Goal: Task Accomplishment & Management: Manage account settings

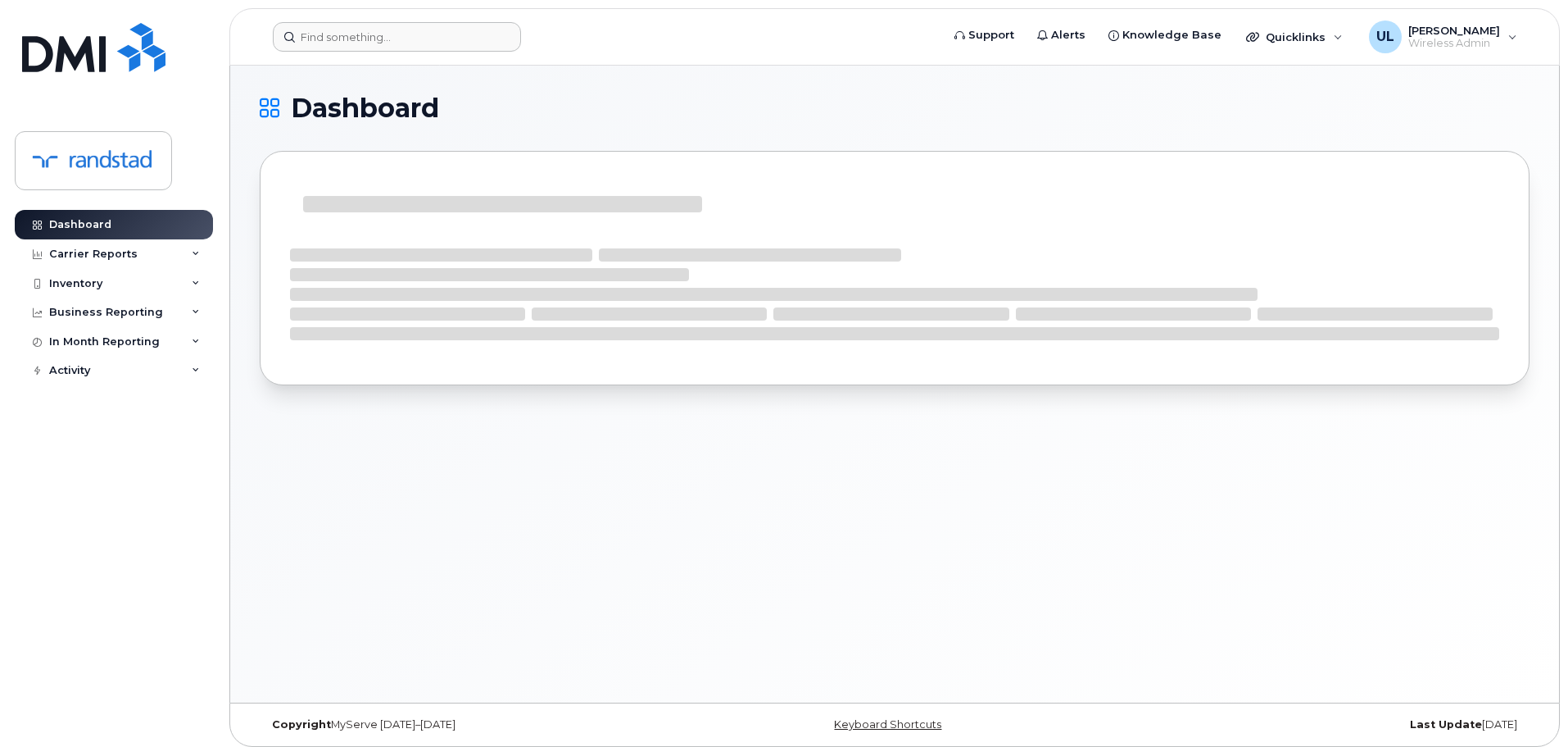
drag, startPoint x: 477, startPoint y: 55, endPoint x: 435, endPoint y: 42, distance: 44.0
click at [477, 55] on header "Support Alerts Knowledge Base Quicklinks Suspend / Cancel Device Change SIM Car…" at bounding box center [895, 36] width 1331 height 57
click at [437, 28] on input at bounding box center [397, 37] width 248 height 29
paste input "Carbonneau"
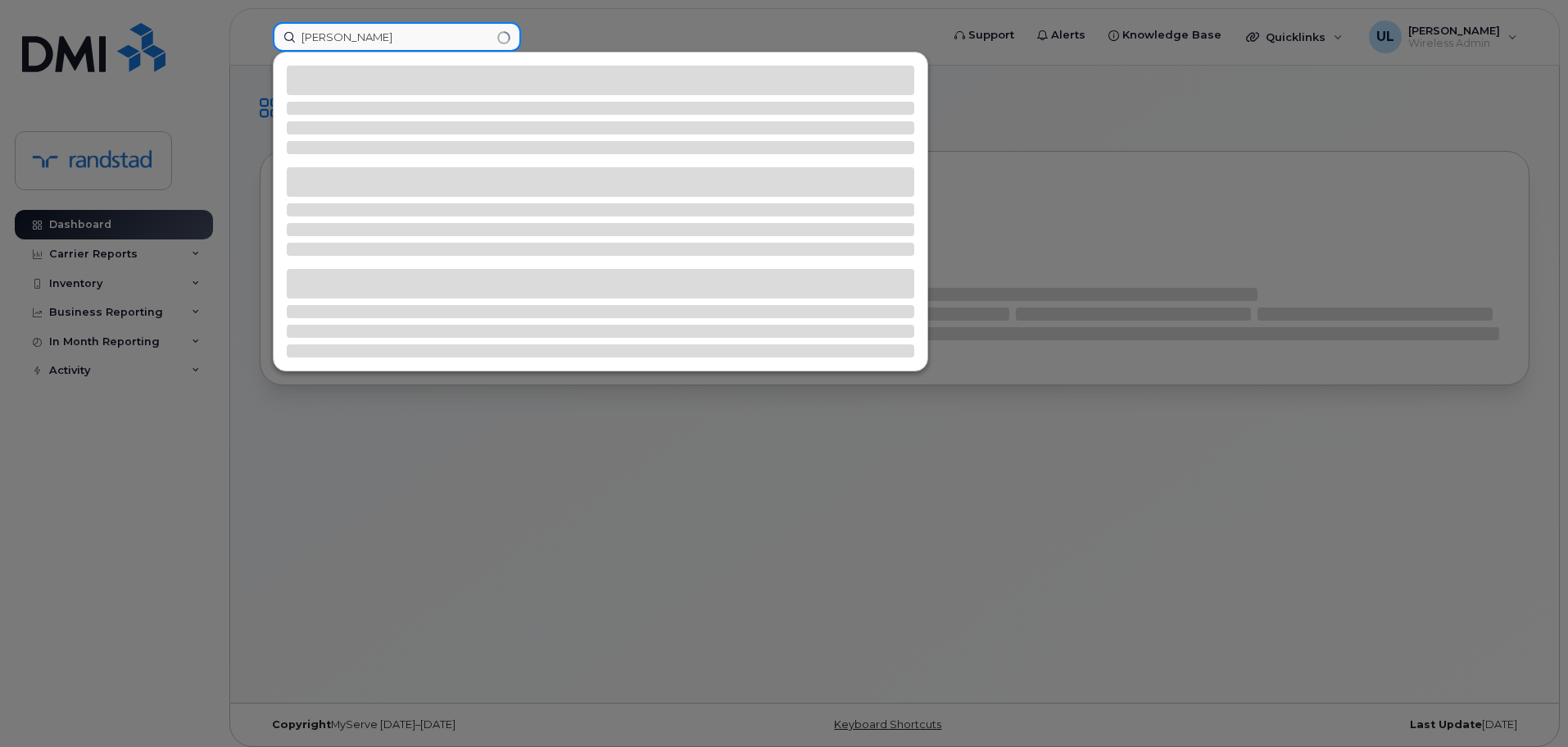
type input "Carbonneau"
click at [427, 109] on div at bounding box center [600, 109] width 628 height 14
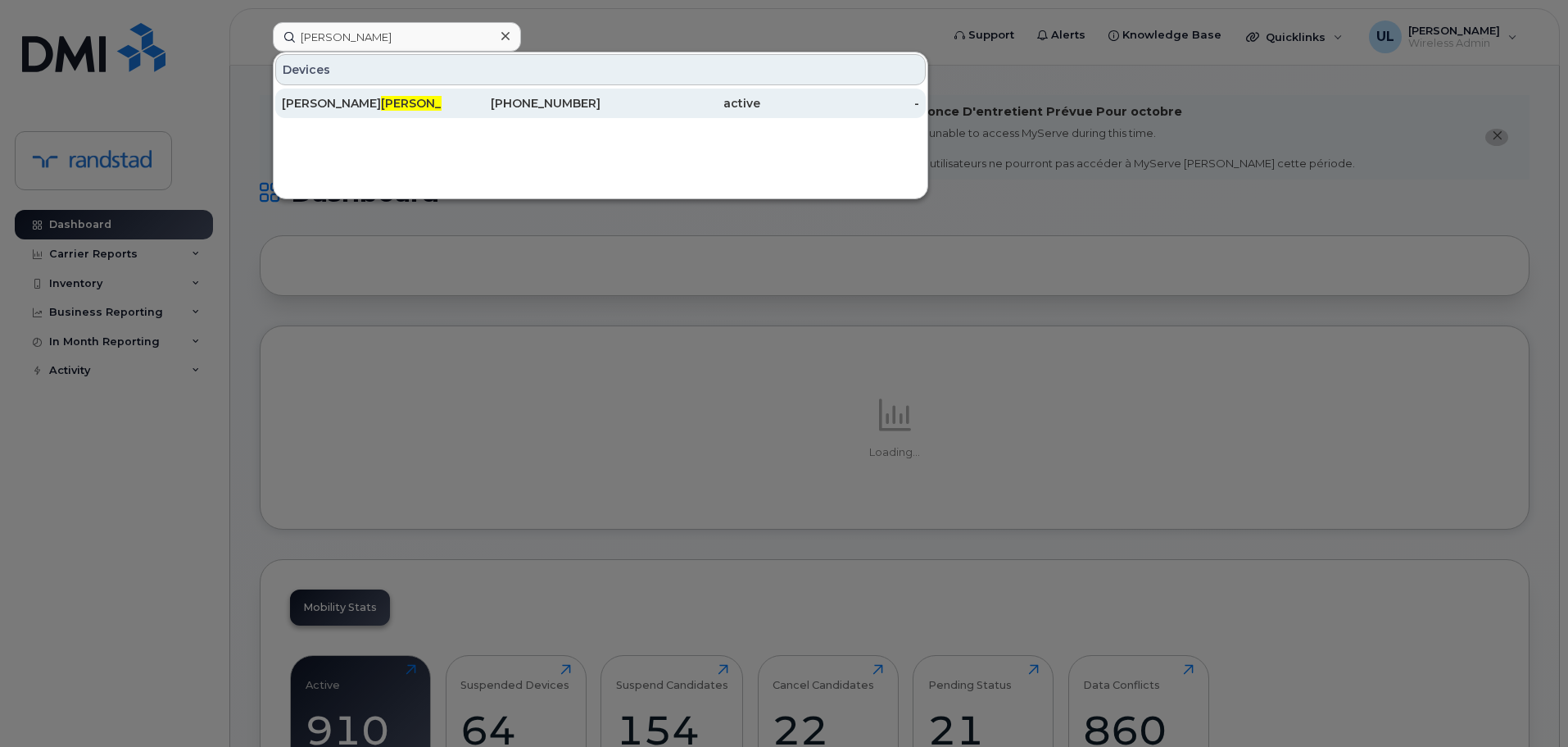
drag, startPoint x: 443, startPoint y: 111, endPoint x: 463, endPoint y: 117, distance: 20.9
click at [443, 111] on div "418-571-4978" at bounding box center [521, 103] width 160 height 29
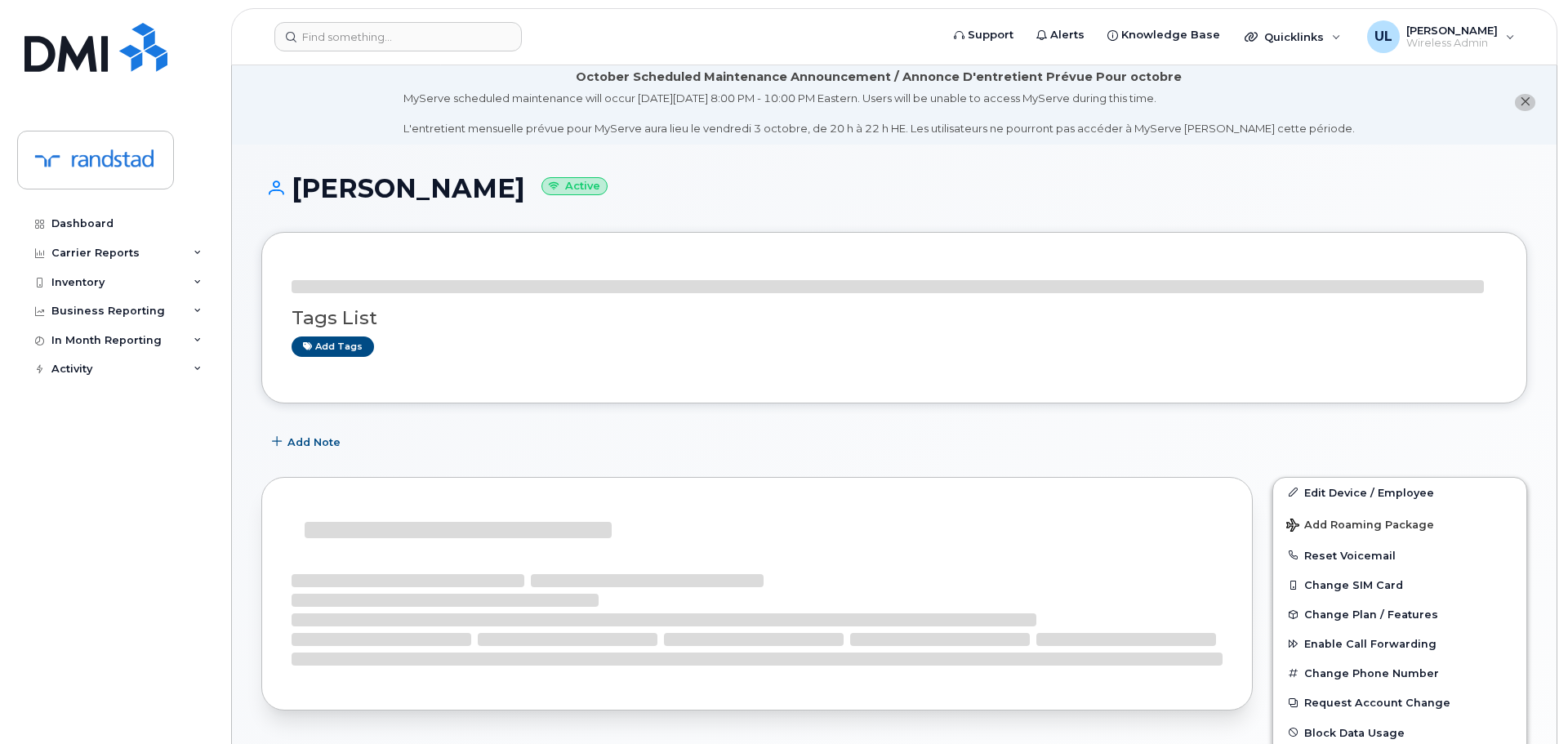
scroll to position [163, 0]
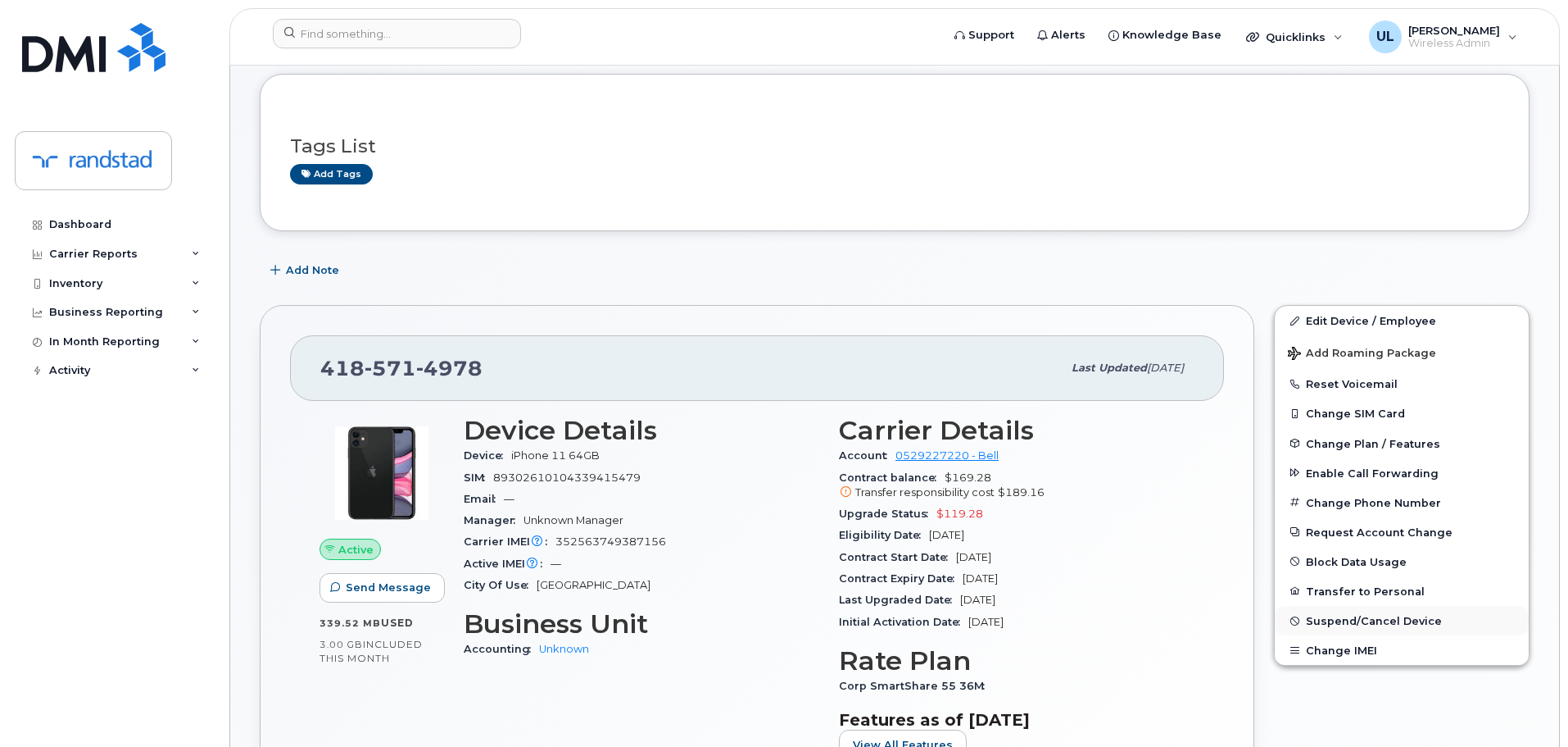
click at [1355, 614] on span "Suspend/Cancel Device" at bounding box center [1373, 620] width 136 height 13
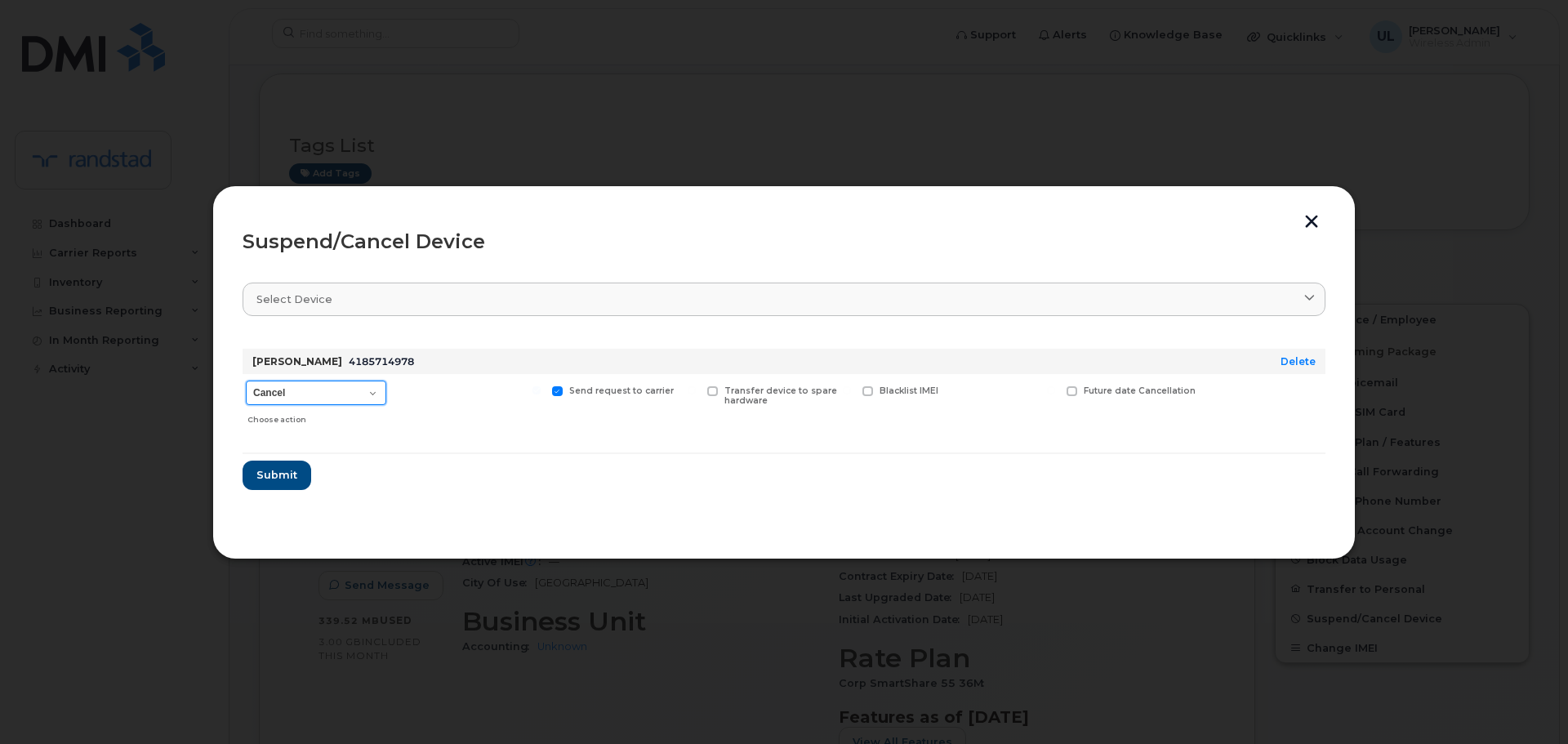
click at [364, 382] on select "Cancel Suspend - Extend Suspension Suspend - Reduced Rate Suspend - Full Rate S…" at bounding box center [316, 392] width 140 height 24
select select "[object Object]"
click at [246, 380] on select "Cancel Suspend - Extend Suspension Suspend - Reduced Rate Suspend - Full Rate S…" at bounding box center [316, 392] width 140 height 24
click at [288, 472] on span "Submit" at bounding box center [276, 475] width 41 height 15
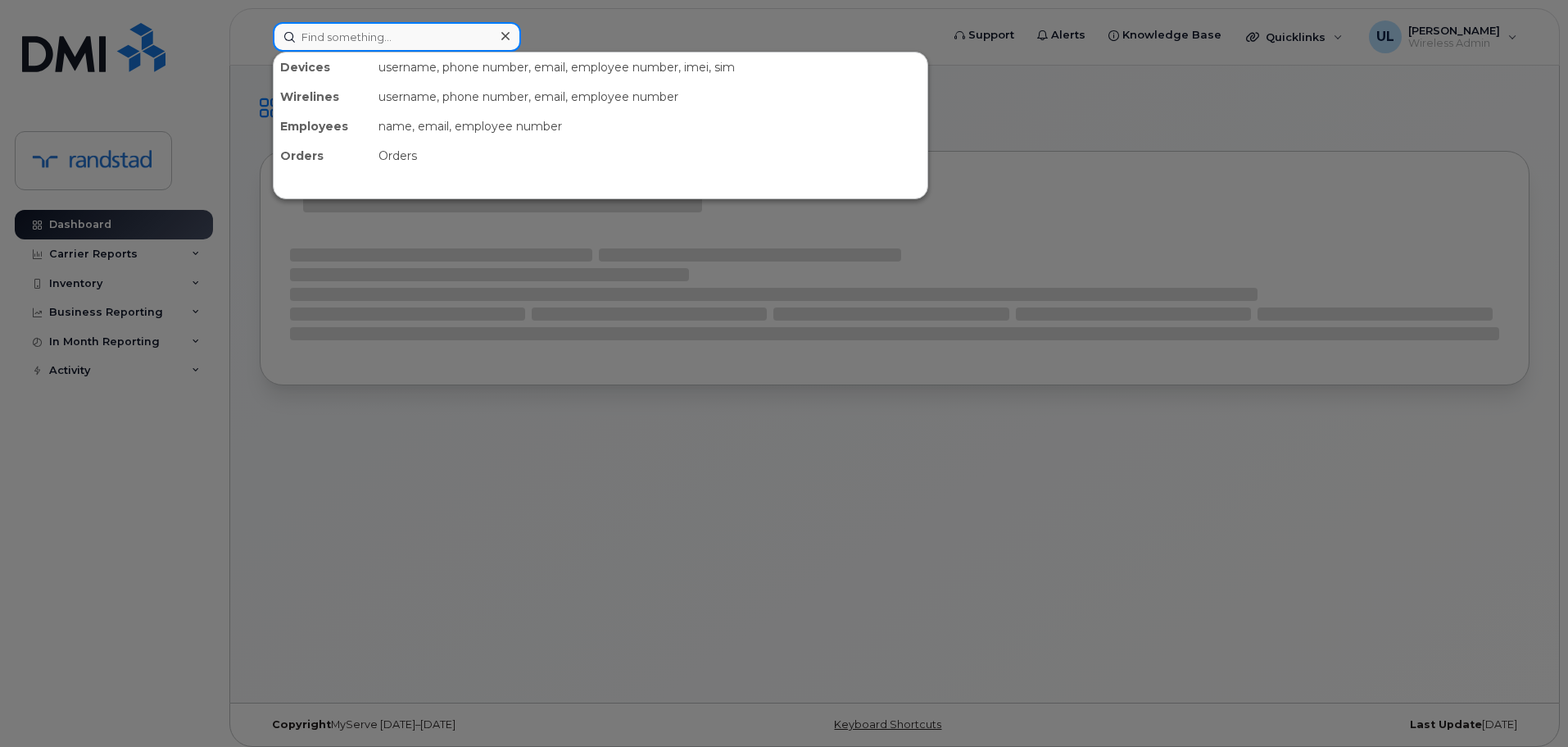
paste input "Vithusha"
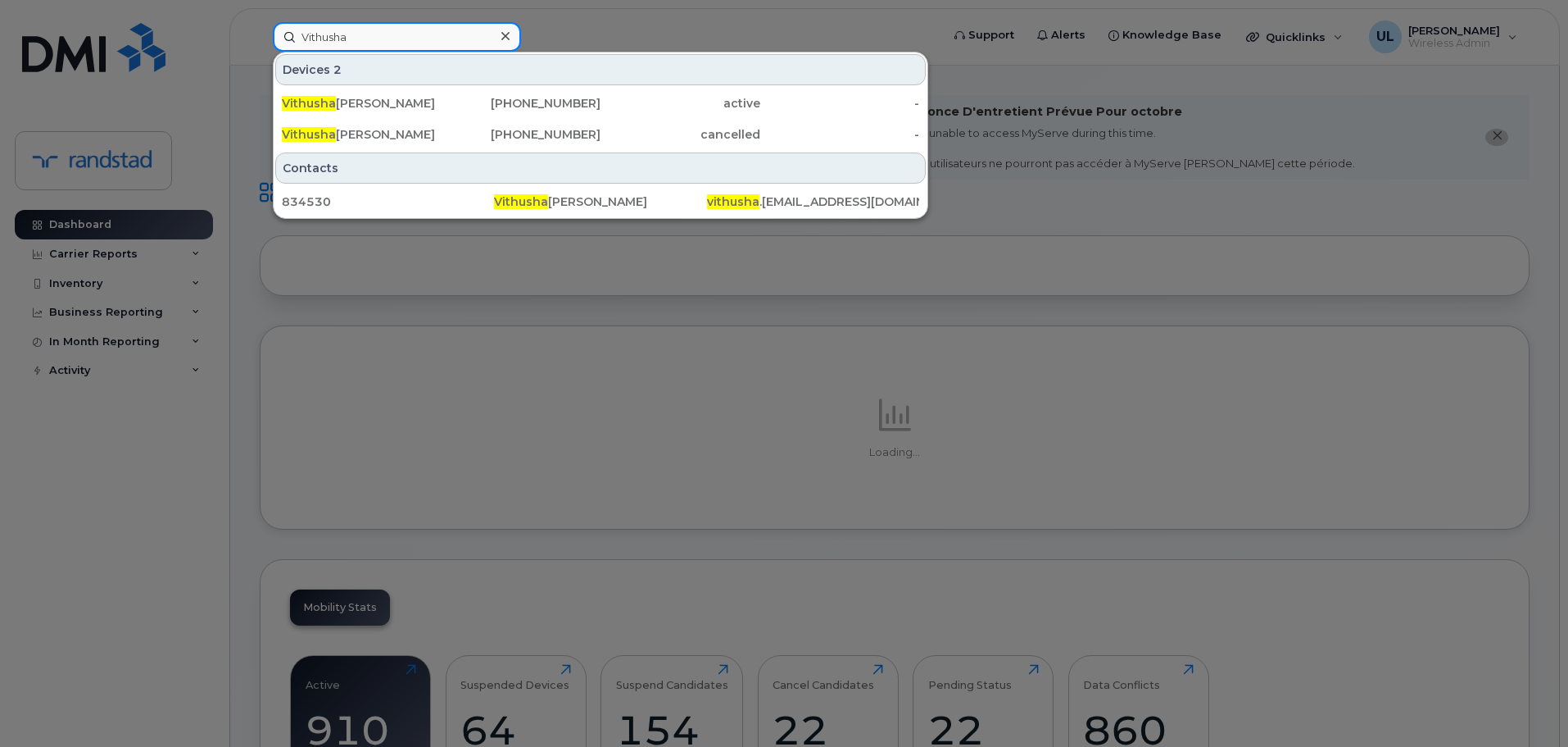
type input "Vithusha"
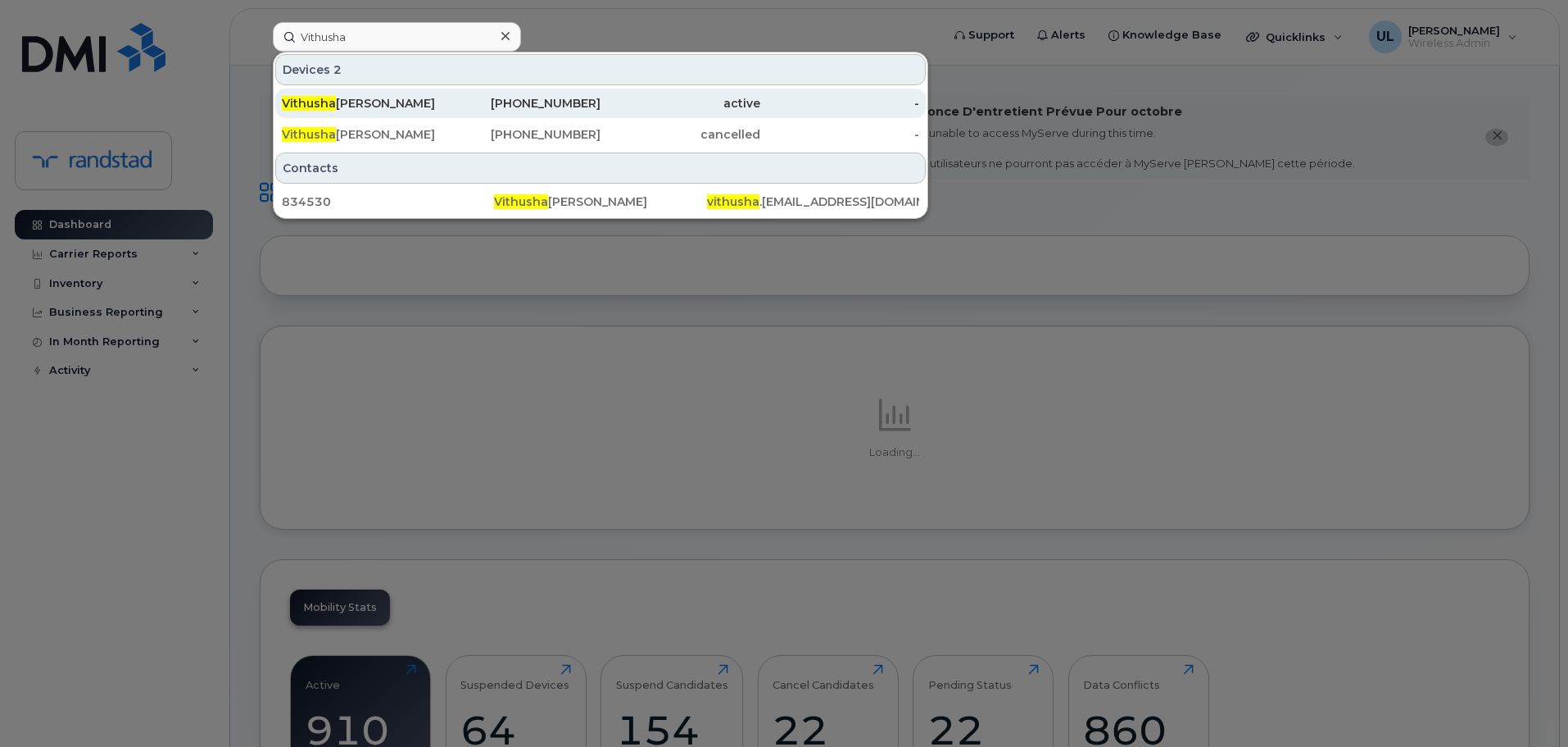
click at [421, 95] on div "[PERSON_NAME] [PERSON_NAME]" at bounding box center [361, 103] width 160 height 29
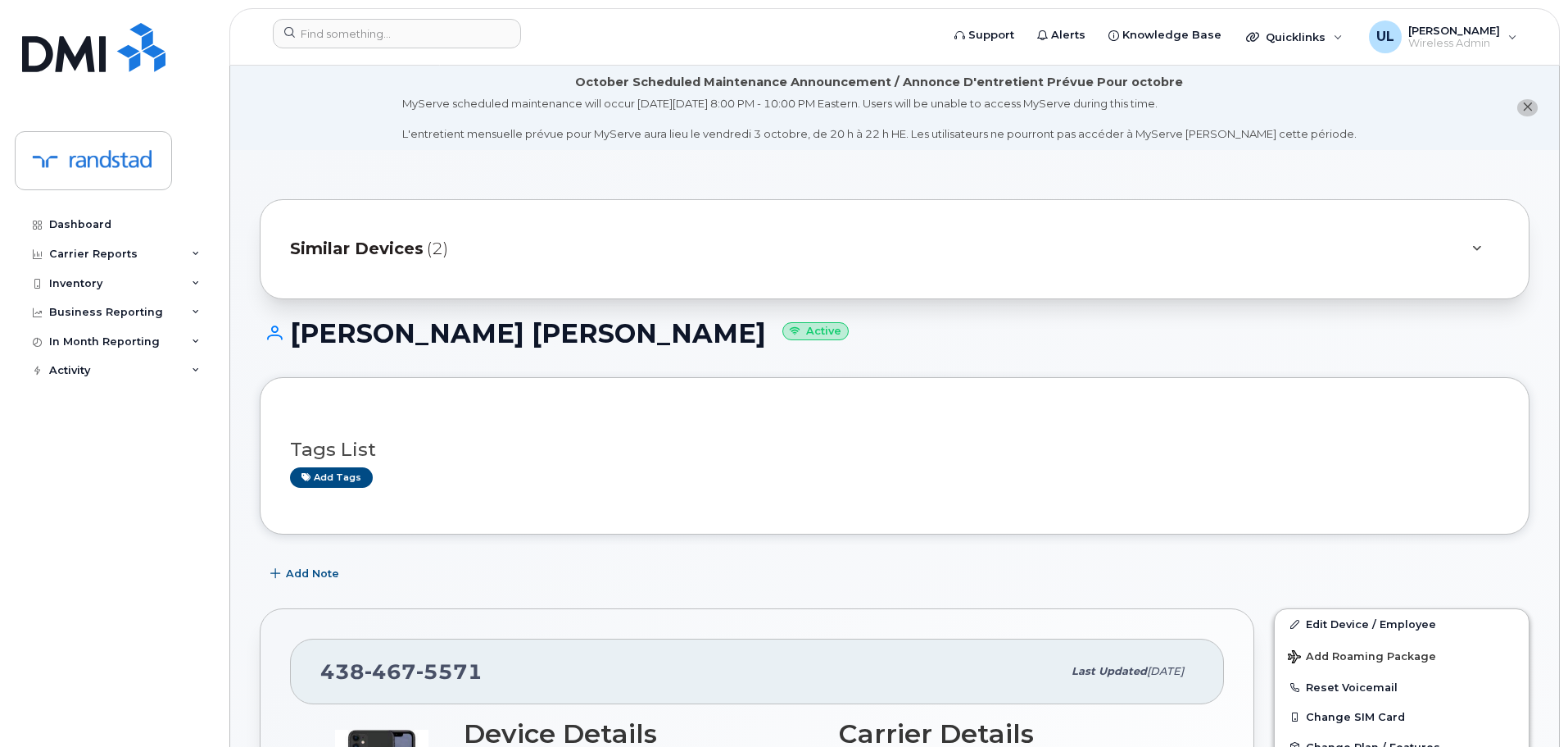
scroll to position [410, 0]
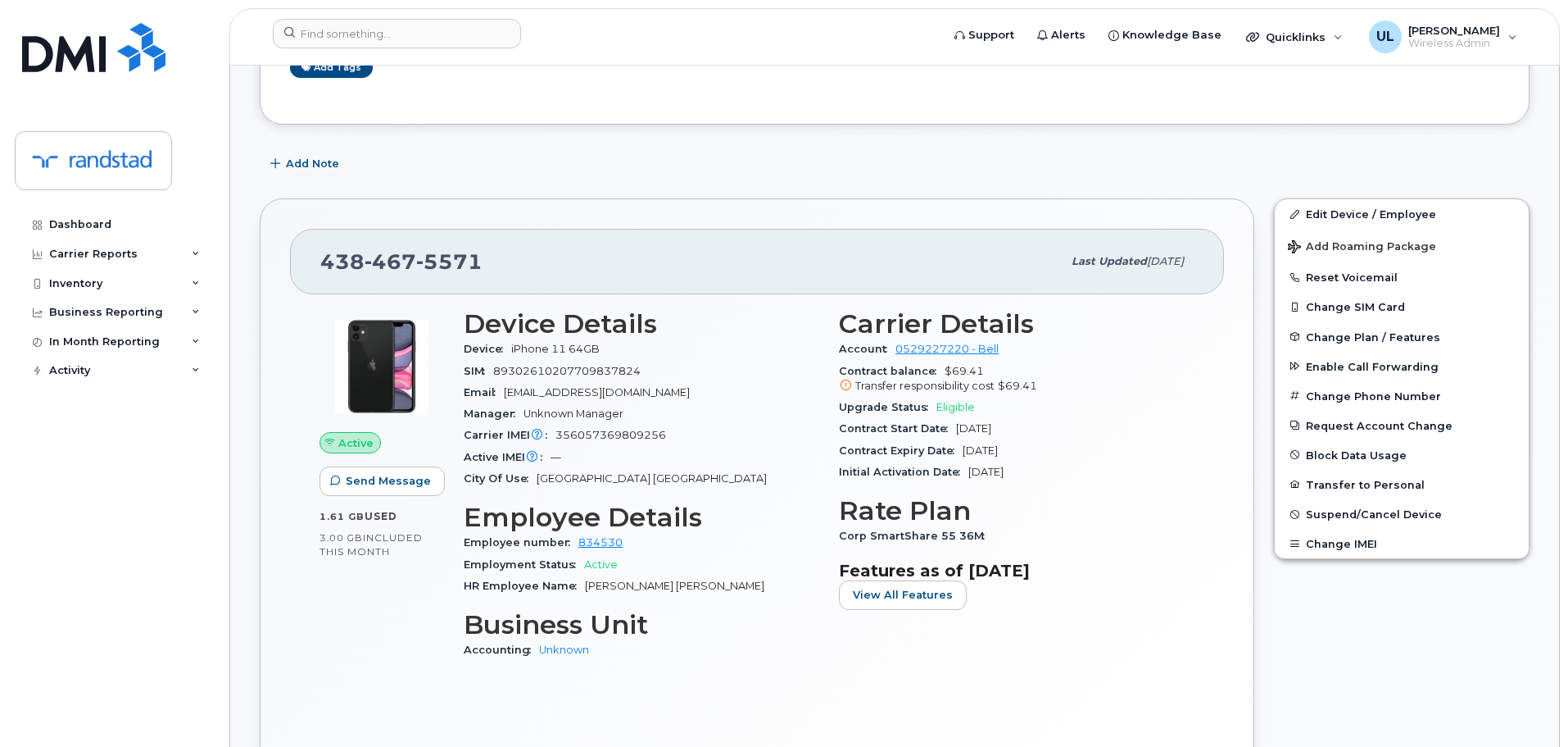
click at [379, 266] on span "467" at bounding box center [389, 261] width 51 height 24
copy span "438 467 5571"
